Goal: Information Seeking & Learning: Understand process/instructions

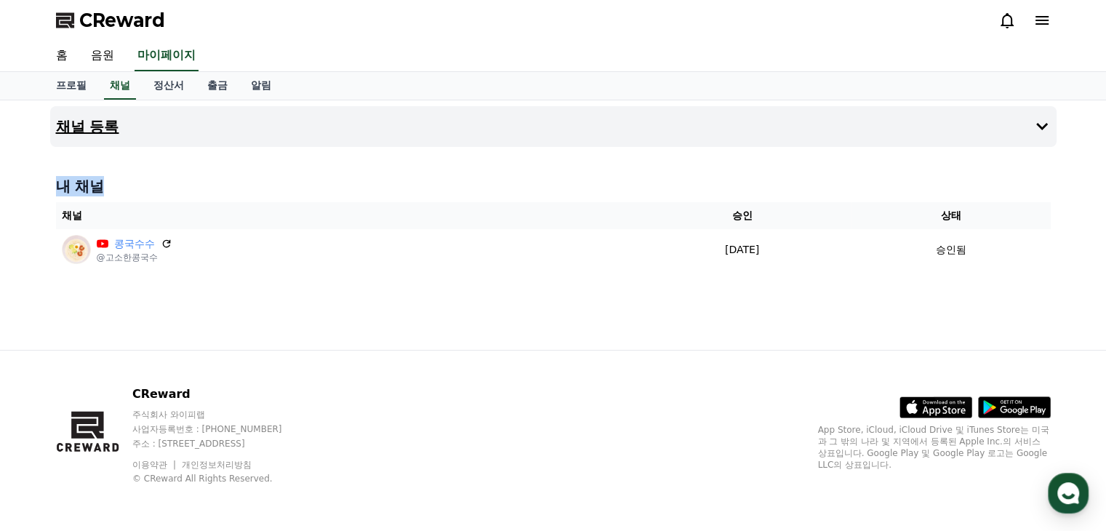
drag, startPoint x: 1039, startPoint y: 303, endPoint x: 368, endPoint y: 106, distance: 699.4
click at [368, 106] on div "채널 등록 내 채널 채널 승인 상태 콩국수수 @고소한콩국수 [DATE] 09-21 승인됨" at bounding box center [553, 224] width 1018 height 249
click at [769, 332] on div "채널 등록 내 채널 채널 승인 상태 콩국수수 @고소한콩국수 [DATE] 09-21 승인됨" at bounding box center [553, 224] width 1018 height 249
click at [67, 52] on link "홈" at bounding box center [61, 56] width 35 height 31
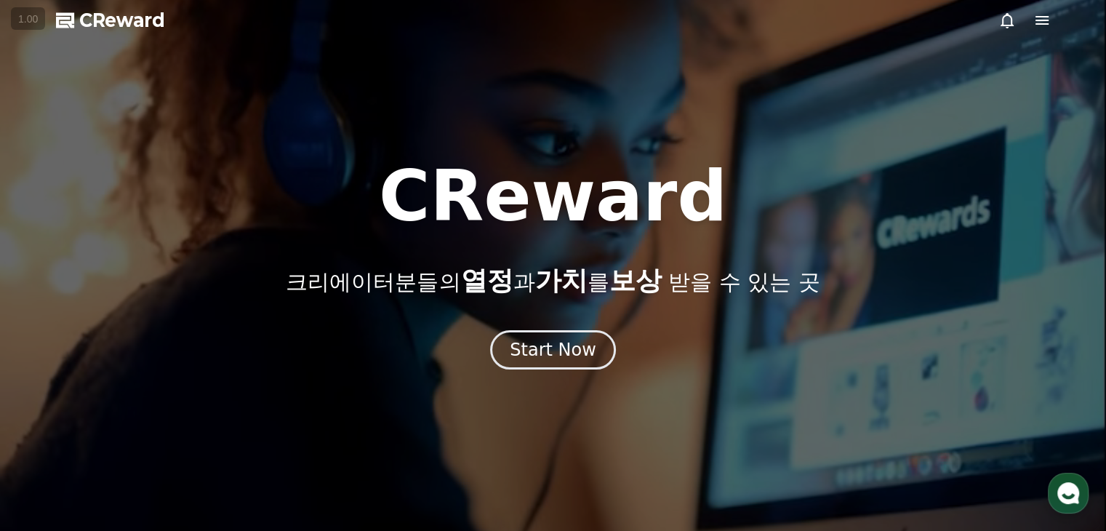
click at [995, 17] on div at bounding box center [553, 265] width 1106 height 531
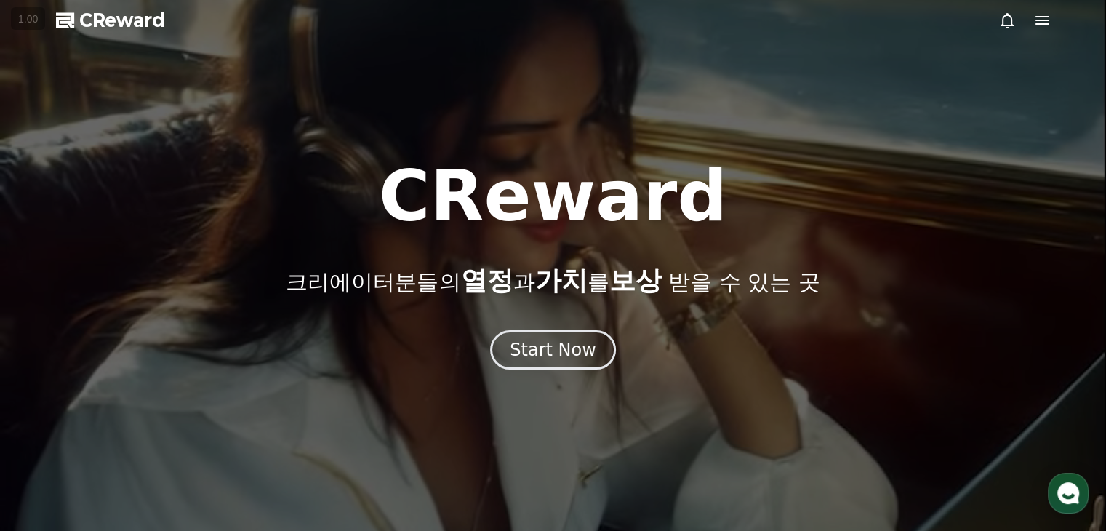
click at [1008, 21] on icon at bounding box center [1006, 20] width 17 height 17
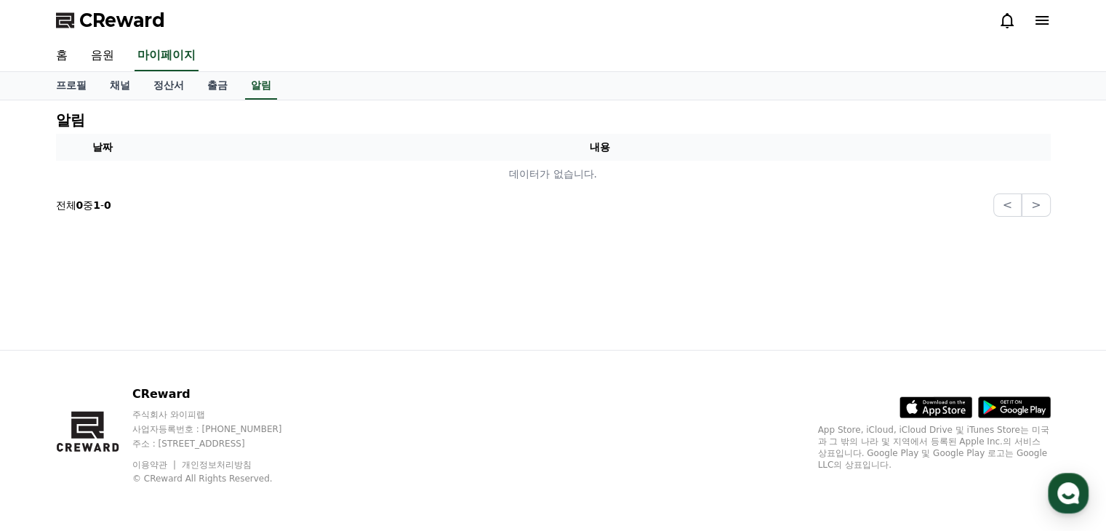
click at [1055, 19] on div "CReward" at bounding box center [553, 20] width 1018 height 41
click at [1050, 18] on div "CReward" at bounding box center [553, 20] width 1018 height 41
click at [1044, 18] on icon at bounding box center [1041, 20] width 17 height 17
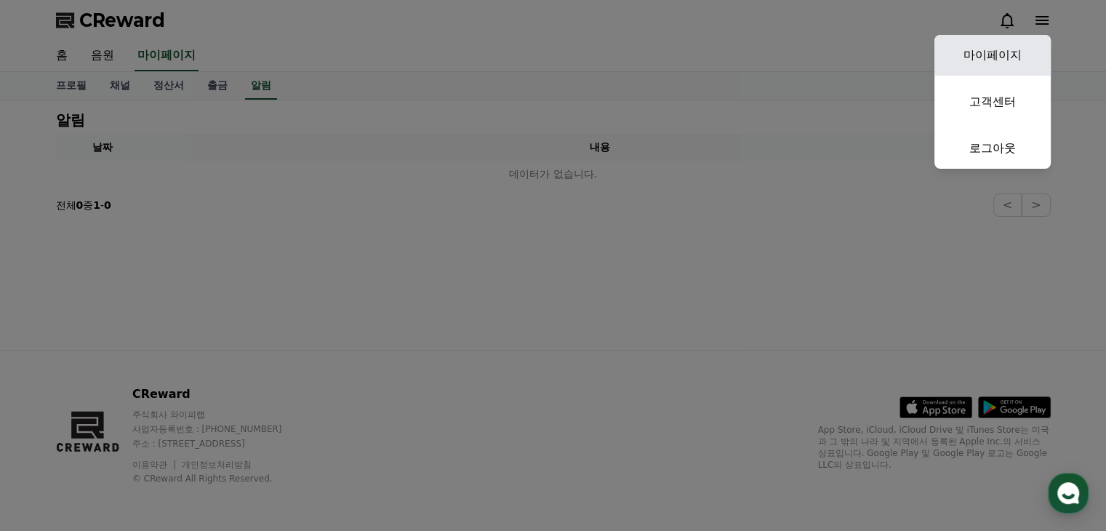
click at [1013, 52] on link "마이페이지" at bounding box center [992, 55] width 116 height 41
select select "**********"
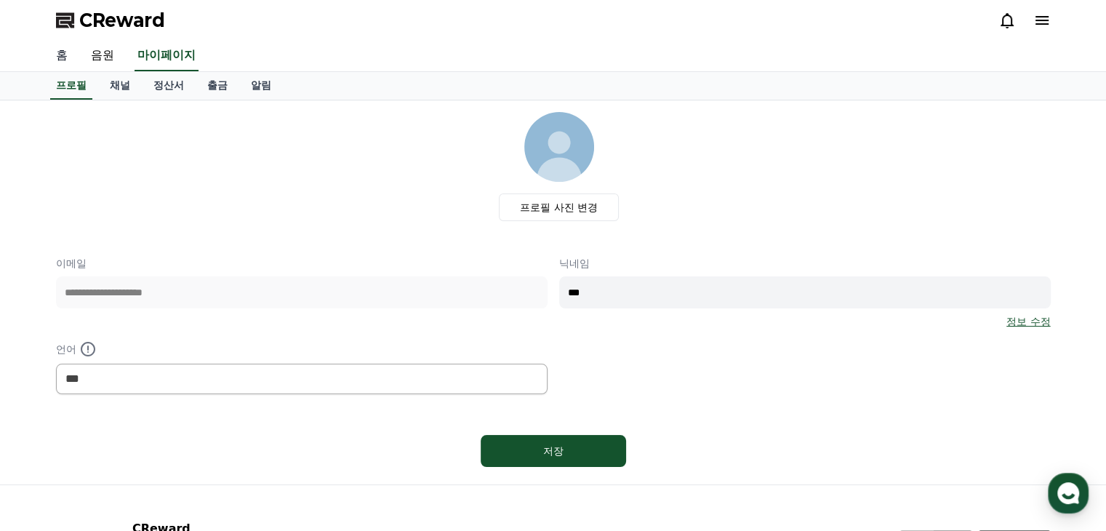
click at [65, 50] on link "홈" at bounding box center [61, 56] width 35 height 31
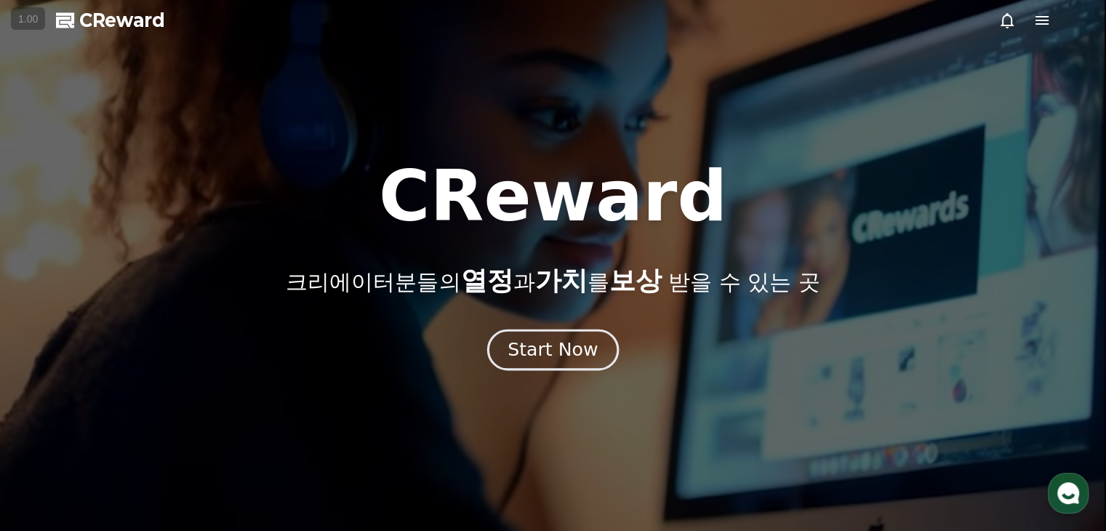
click at [532, 353] on div "Start Now" at bounding box center [553, 349] width 90 height 25
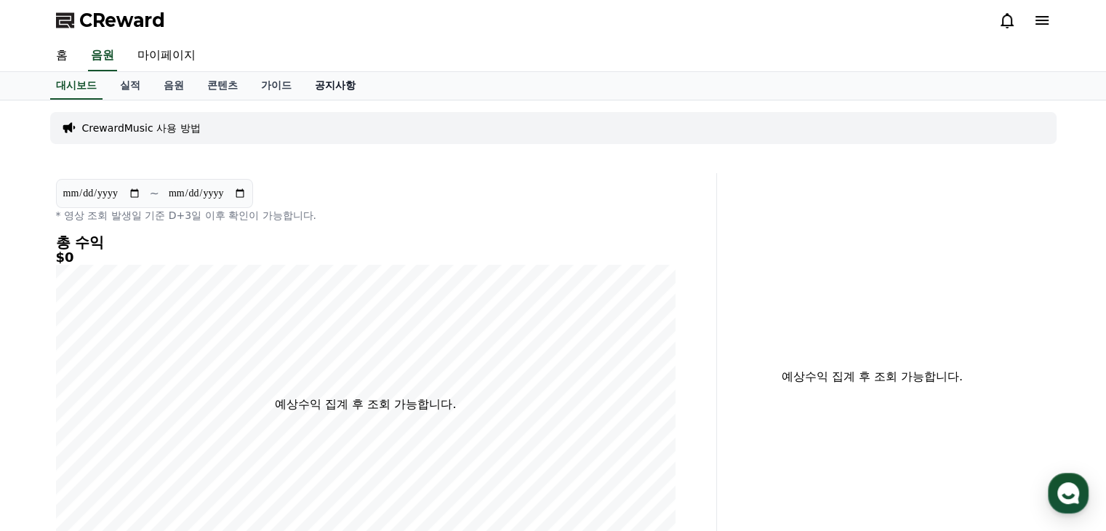
click at [337, 81] on link "공지사항" at bounding box center [335, 86] width 64 height 28
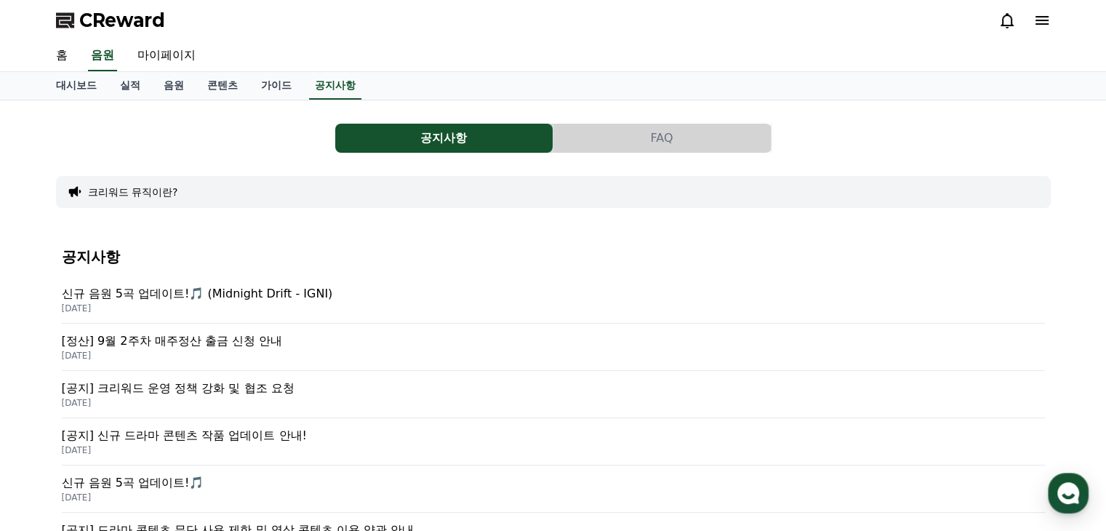
click at [224, 347] on p "[정산] 9월 2주차 매주정산 출금 신청 안내" at bounding box center [553, 340] width 983 height 17
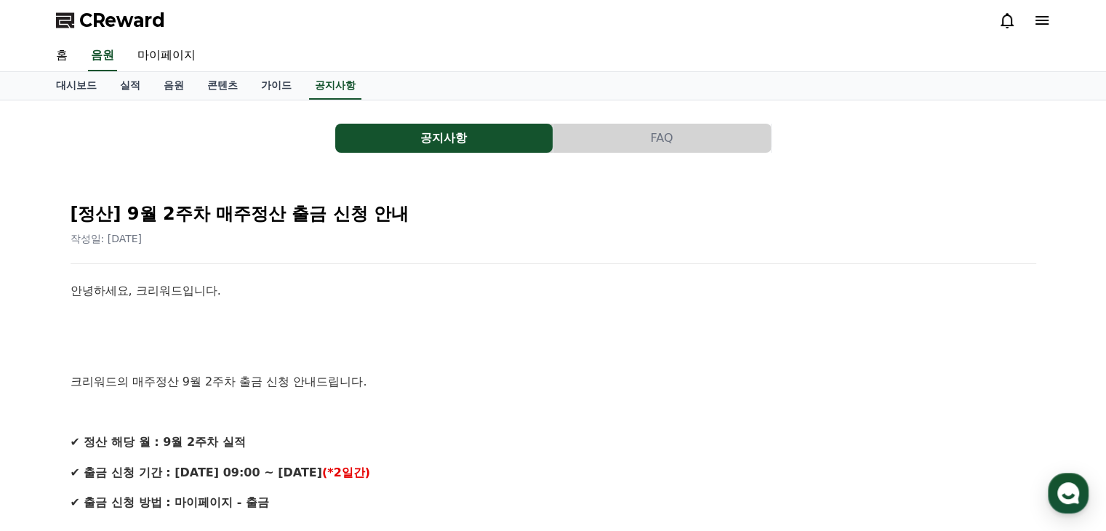
scroll to position [145, 0]
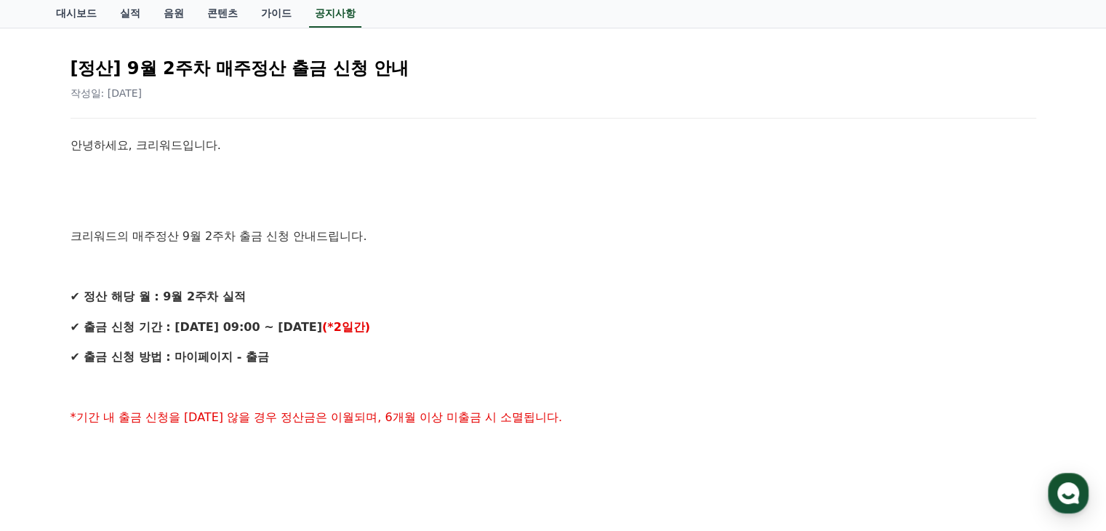
click at [293, 228] on p "크리워드의 매주정산 9월 2주차 출금 신청 안내드립니다." at bounding box center [554, 236] width 966 height 19
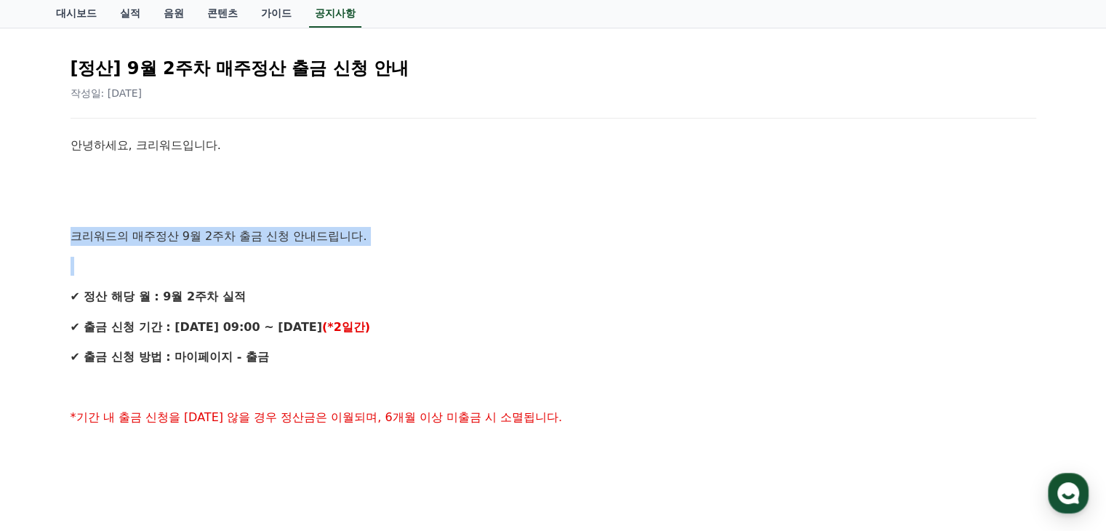
click at [293, 228] on p "크리워드의 매주정산 9월 2주차 출금 신청 안내드립니다." at bounding box center [554, 236] width 966 height 19
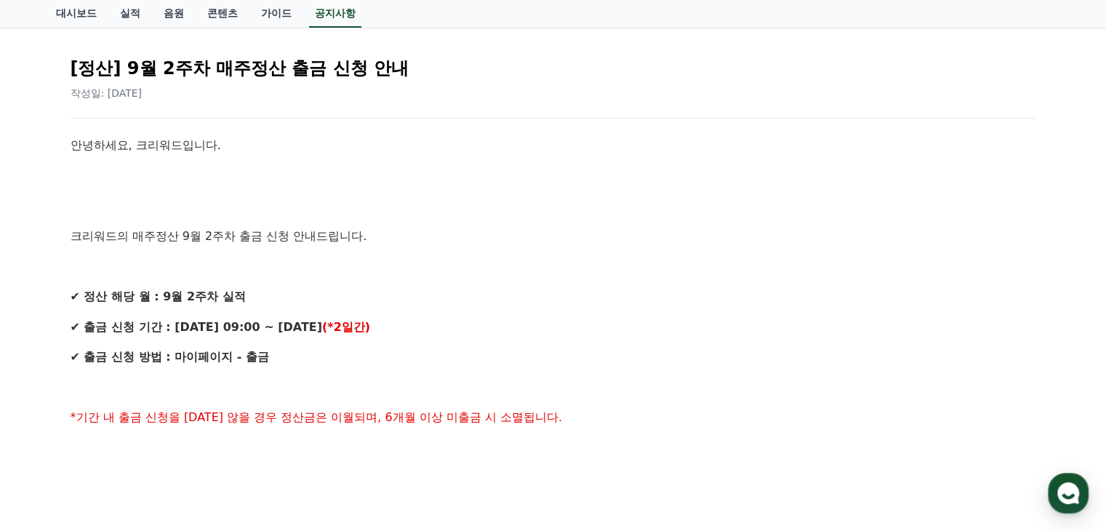
drag, startPoint x: 364, startPoint y: 323, endPoint x: 410, endPoint y: 364, distance: 61.8
click at [365, 324] on strong "(*2일간)" at bounding box center [346, 327] width 48 height 14
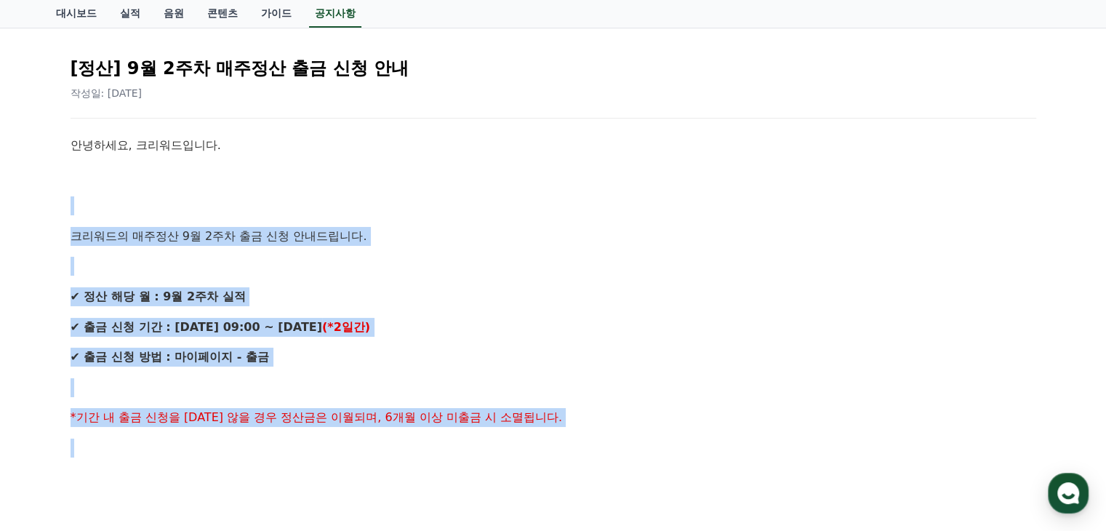
drag, startPoint x: 646, startPoint y: 444, endPoint x: 166, endPoint y: 230, distance: 526.0
click at [41, 176] on div "공지사항 FAQ [정산] 9월 2주차 매주정산 출금 신청 안내 작성일: [DATE] 안녕하세요, 크리워드입니다. 크리워드의 매주정산 9월 2주…" at bounding box center [553, 498] width 1106 height 1086
click at [439, 331] on p "✔ 출금 신청 기간 : [DATE] 09:00 ~ [DATE] (*2일간)" at bounding box center [554, 327] width 966 height 19
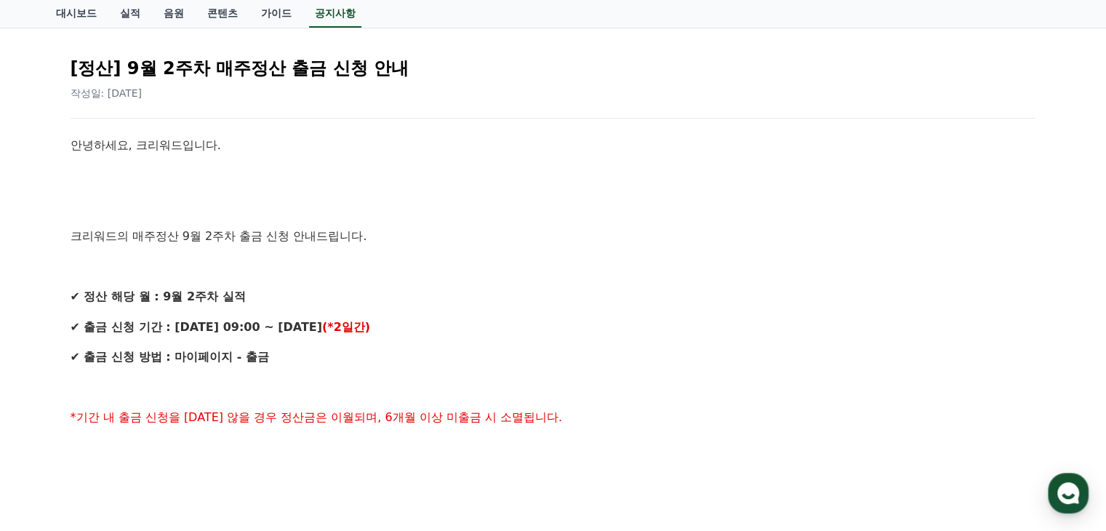
click at [279, 232] on p "크리워드의 매주정산 9월 2주차 출금 신청 안내드립니다." at bounding box center [554, 236] width 966 height 19
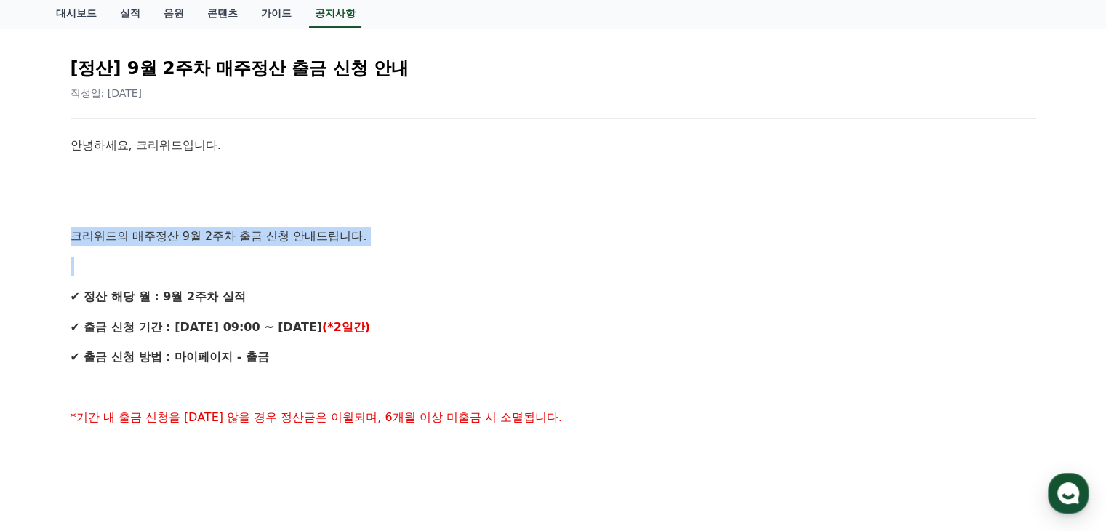
click at [279, 232] on p "크리워드의 매주정산 9월 2주차 출금 신청 안내드립니다." at bounding box center [554, 236] width 966 height 19
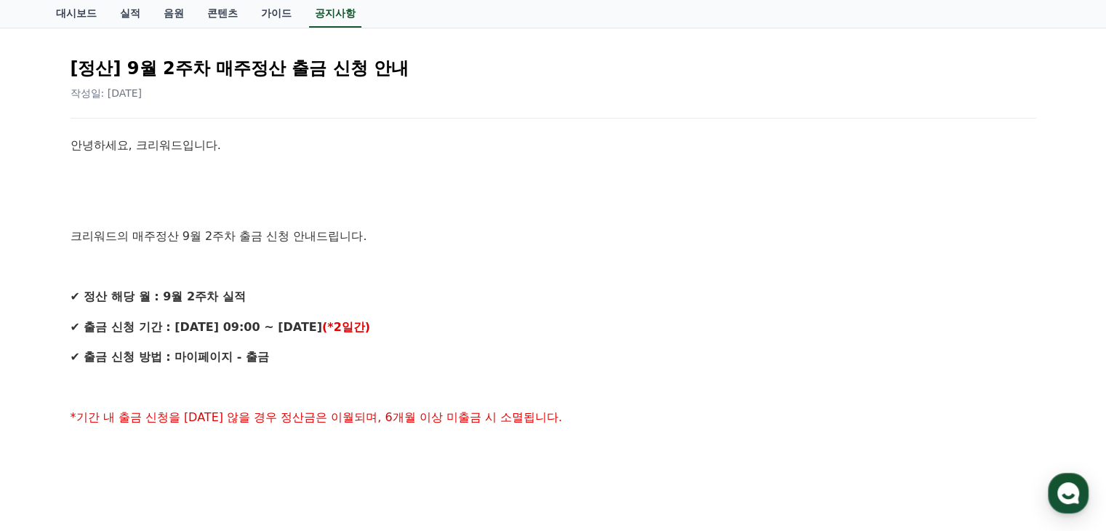
drag, startPoint x: 366, startPoint y: 291, endPoint x: 270, endPoint y: 306, distance: 97.2
click at [366, 292] on p "✔ 정산 해당 월 : 9월 2주차 실적" at bounding box center [554, 296] width 966 height 19
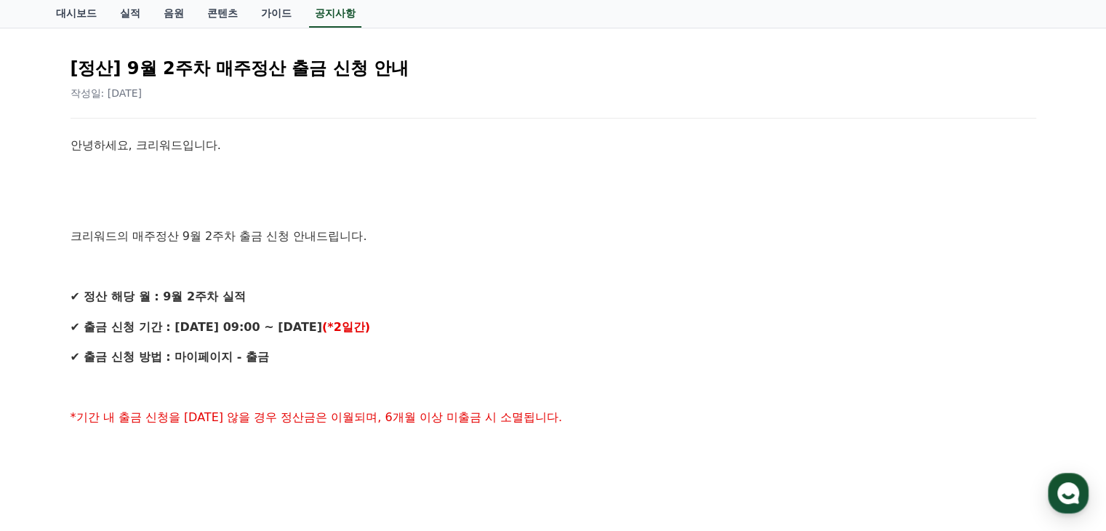
click at [364, 412] on span "*기간 내 출금 신청을 [DATE] 않을 경우 정산금은 이월되며, 6개월 이상 미출금 시 소멸됩니다." at bounding box center [317, 417] width 492 height 14
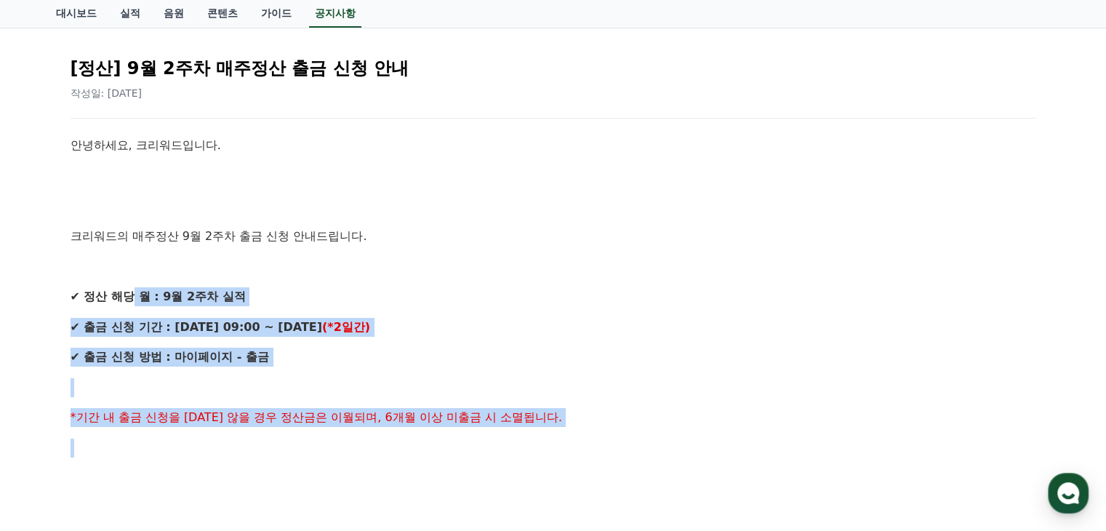
click at [750, 362] on p "✔ 출금 신청 방법 : 마이페이지 - 출금" at bounding box center [554, 357] width 966 height 19
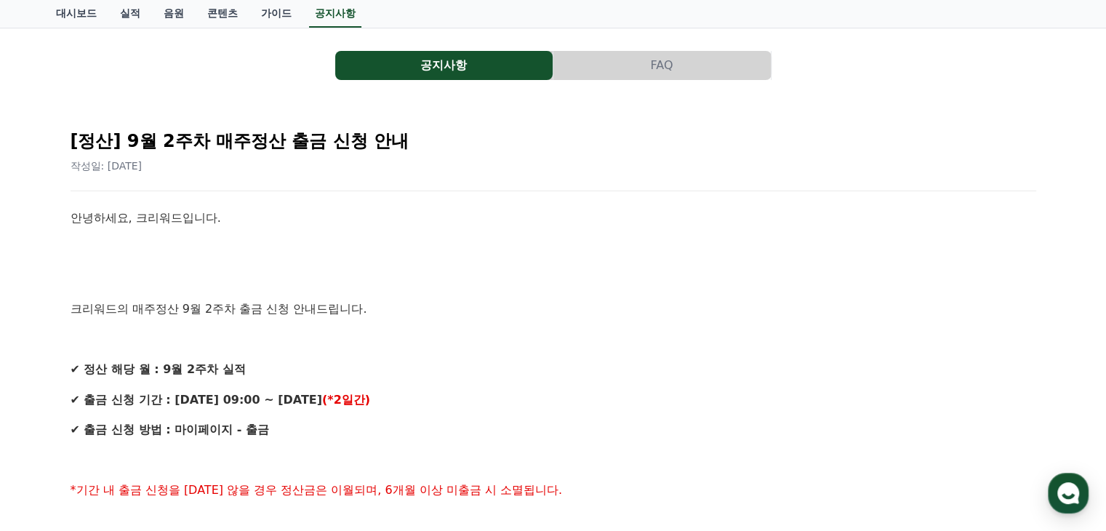
scroll to position [0, 0]
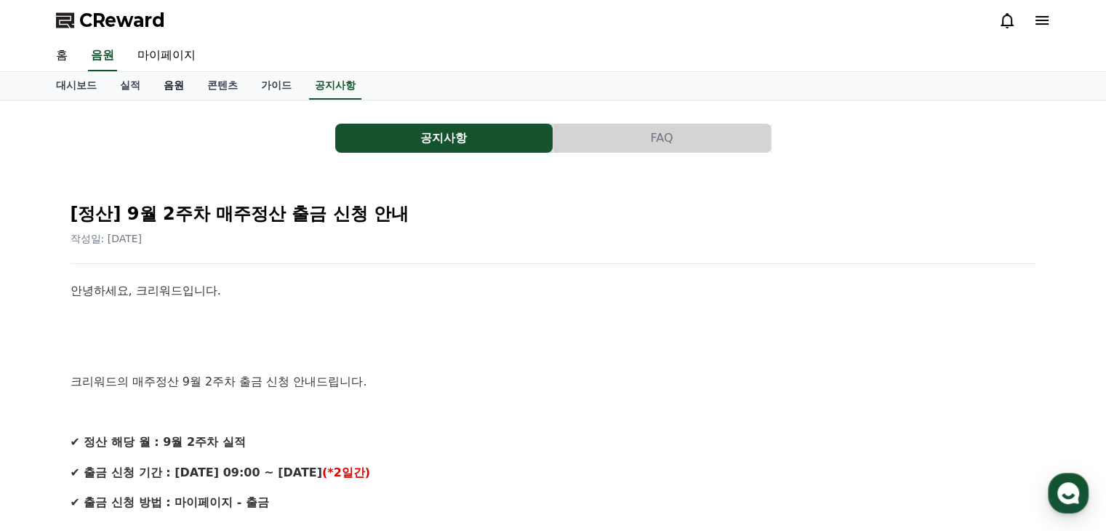
click at [161, 88] on link "음원" at bounding box center [174, 86] width 44 height 28
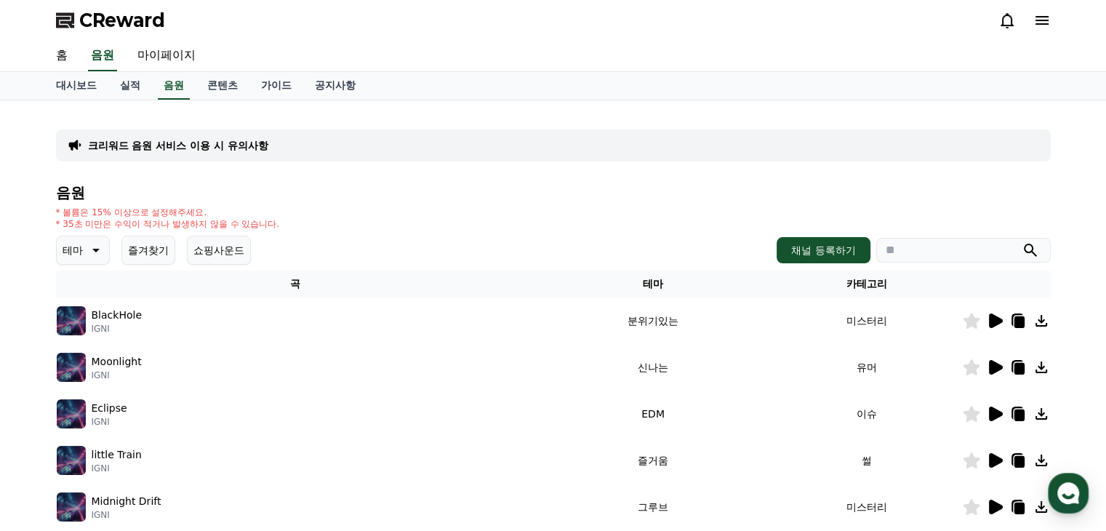
click at [92, 245] on icon at bounding box center [94, 249] width 17 height 17
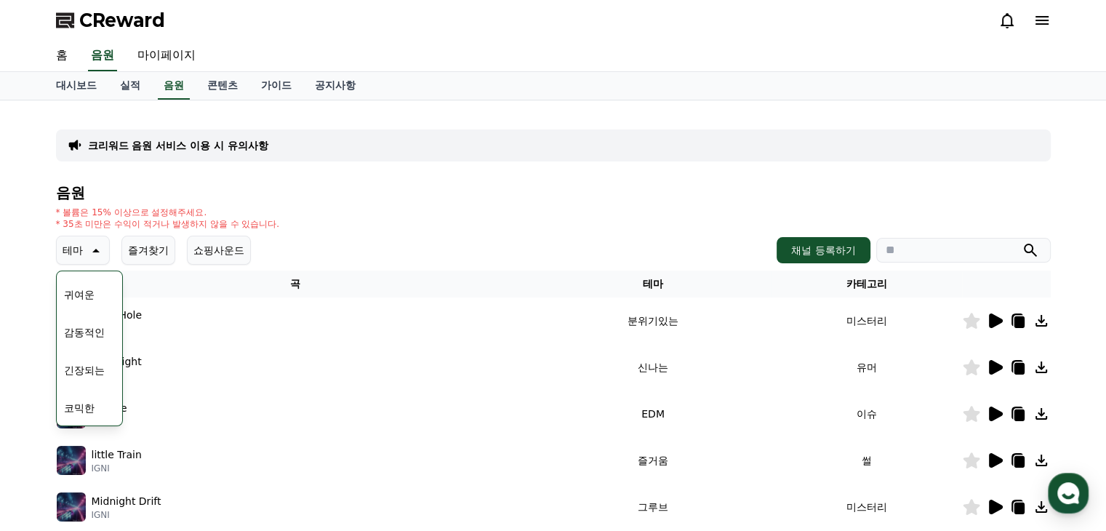
click at [88, 404] on button "코믹한" at bounding box center [79, 408] width 42 height 32
